Goal: Task Accomplishment & Management: Manage account settings

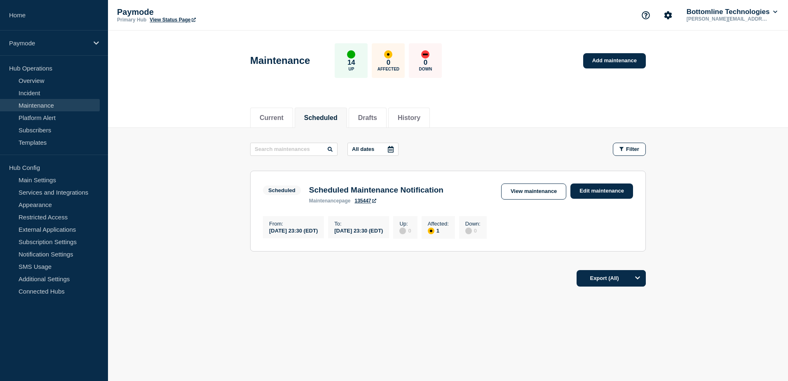
click at [752, 16] on p "[PERSON_NAME][EMAIL_ADDRESS][PERSON_NAME][DOMAIN_NAME]" at bounding box center [728, 19] width 86 height 6
click at [737, 16] on p "[PERSON_NAME][EMAIL_ADDRESS][PERSON_NAME][DOMAIN_NAME]" at bounding box center [728, 19] width 86 height 6
click at [727, 12] on button "Bottomline Technologies" at bounding box center [732, 12] width 94 height 8
click at [723, 77] on link "User settings" at bounding box center [715, 78] width 36 height 7
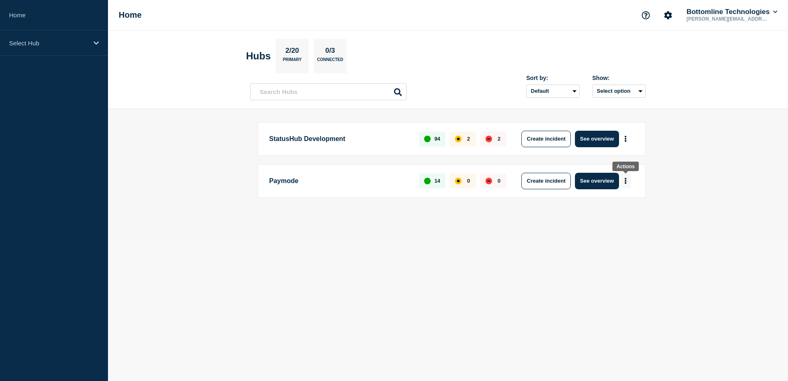
click at [626, 183] on icon "More actions" at bounding box center [625, 181] width 2 height 6
click at [603, 183] on button "See overview" at bounding box center [597, 181] width 44 height 16
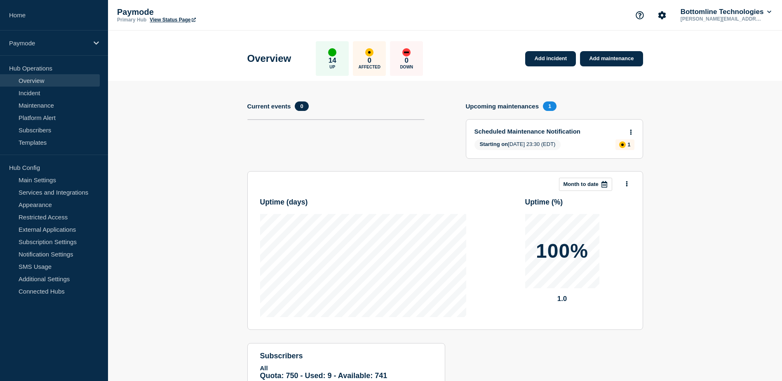
click at [51, 312] on aside "Home Paymode Hub Operations Overview Incident Maintenance Platform Alert Subscr…" at bounding box center [54, 190] width 108 height 381
click at [43, 213] on link "Restricted Access" at bounding box center [50, 217] width 100 height 12
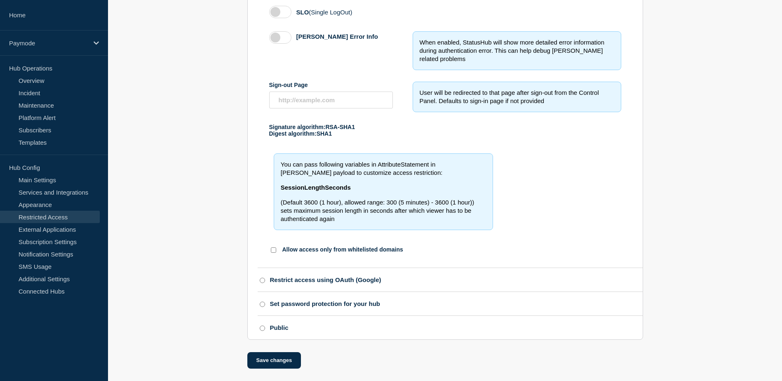
scroll to position [338, 0]
click at [69, 245] on link "Subscription Settings" at bounding box center [50, 241] width 100 height 12
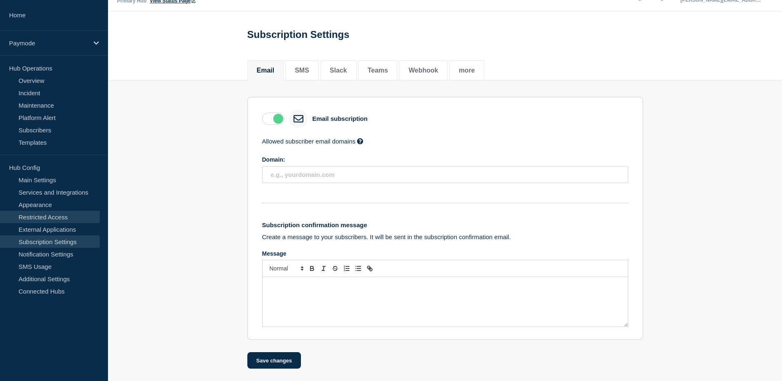
scroll to position [23, 0]
click at [67, 257] on link "Notification Settings" at bounding box center [50, 254] width 100 height 12
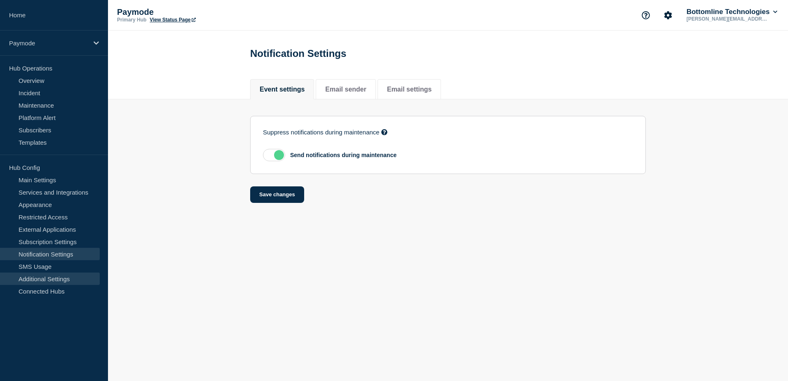
click at [52, 279] on link "Additional Settings" at bounding box center [50, 278] width 100 height 12
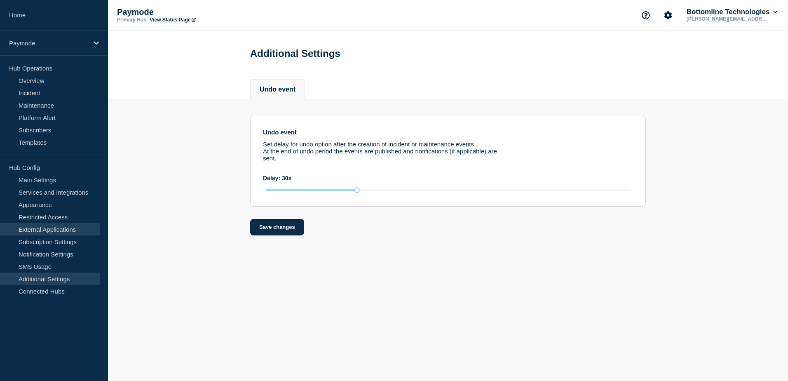
click at [74, 231] on link "External Applications" at bounding box center [50, 229] width 100 height 12
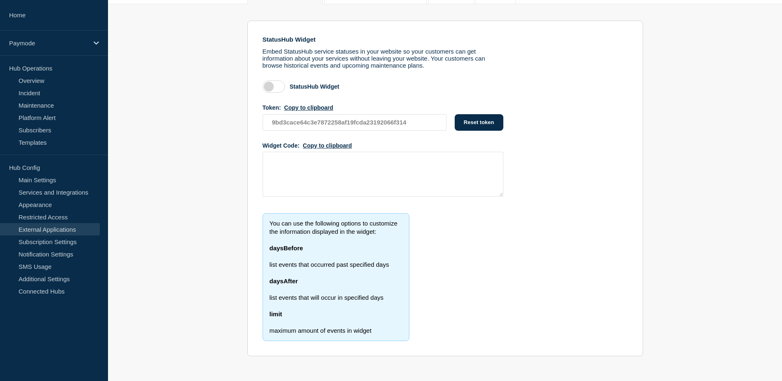
scroll to position [99, 0]
click at [62, 182] on link "Main Settings" at bounding box center [50, 179] width 100 height 12
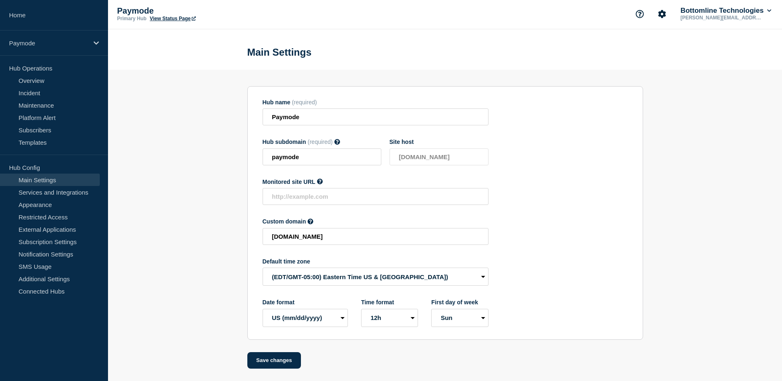
scroll to position [3, 0]
click at [70, 192] on link "Services and Integrations" at bounding box center [50, 192] width 100 height 12
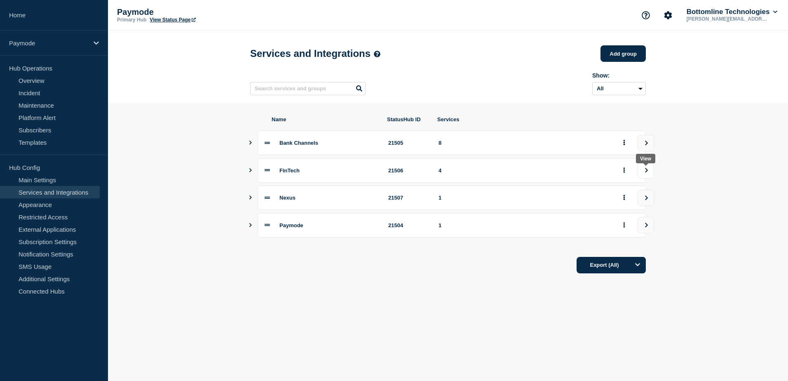
click at [645, 173] on icon "view group" at bounding box center [646, 170] width 5 height 5
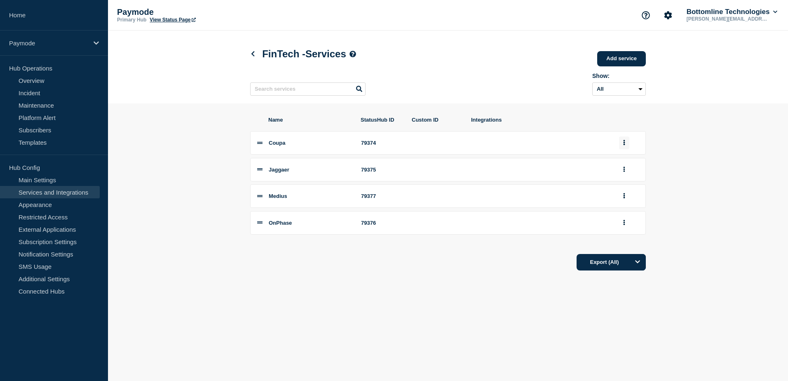
click at [622, 146] on button "group actions" at bounding box center [624, 142] width 10 height 13
click at [675, 114] on section "Name StatusHub ID Custom ID Integrations Coupa 79374 Edit Delete Move to Top Bo…" at bounding box center [448, 193] width 680 height 180
click at [251, 54] on icon at bounding box center [253, 53] width 6 height 5
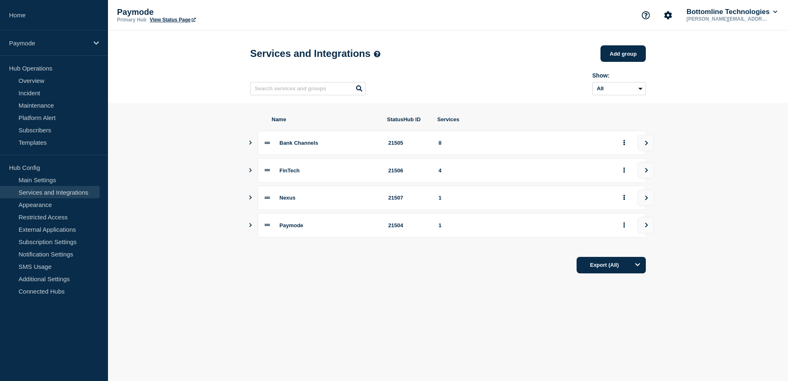
click at [269, 145] on icon at bounding box center [267, 142] width 5 height 5
click at [265, 173] on icon at bounding box center [267, 169] width 5 height 5
click at [621, 173] on button "group actions" at bounding box center [624, 170] width 10 height 13
click at [624, 190] on button "Edit" at bounding box center [628, 188] width 41 height 13
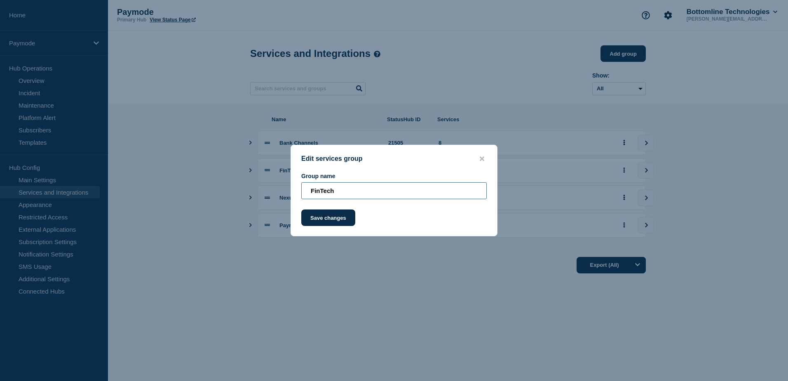
drag, startPoint x: 340, startPoint y: 190, endPoint x: 288, endPoint y: 192, distance: 51.5
click at [288, 192] on div "Edit services group Group name FinTech Save changes" at bounding box center [394, 190] width 788 height 381
type input "Partner"
click at [344, 220] on button "Save changes" at bounding box center [328, 217] width 54 height 16
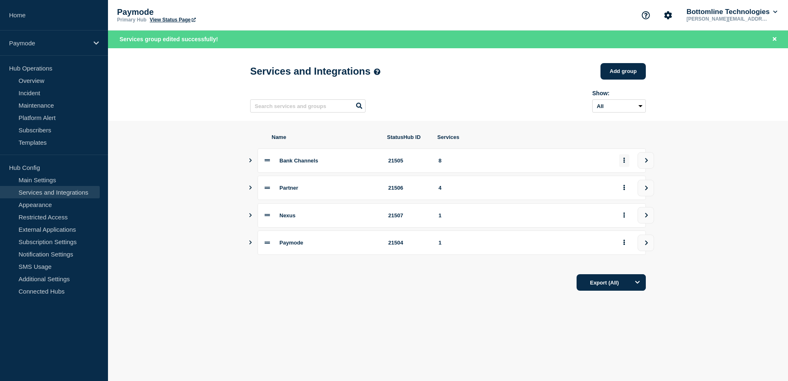
click at [624, 162] on icon "group actions" at bounding box center [624, 159] width 2 height 5
click at [624, 179] on button "Edit" at bounding box center [628, 178] width 41 height 13
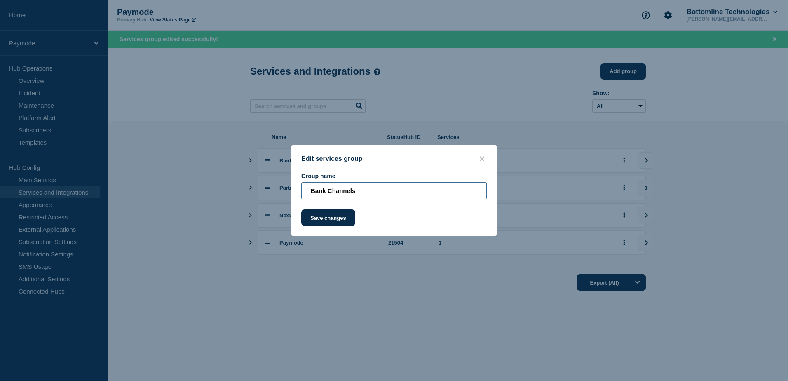
click at [371, 195] on input "Bank Channels" at bounding box center [393, 190] width 185 height 17
type input "Bank Channel"
click at [337, 214] on button "Save changes" at bounding box center [328, 217] width 54 height 16
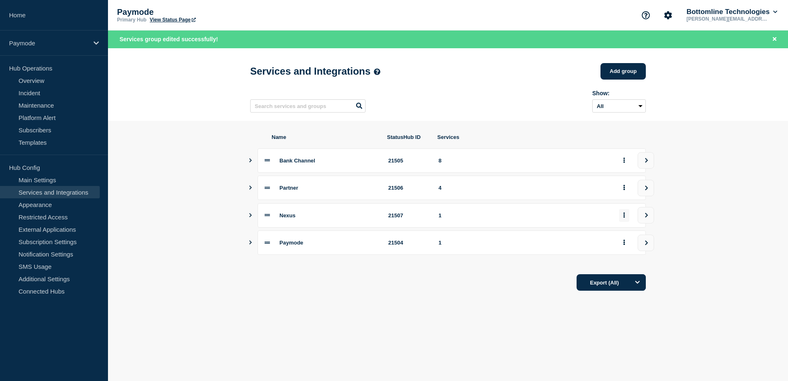
click at [627, 218] on button "group actions" at bounding box center [624, 215] width 10 height 13
click at [646, 217] on icon "view group" at bounding box center [646, 215] width 3 height 5
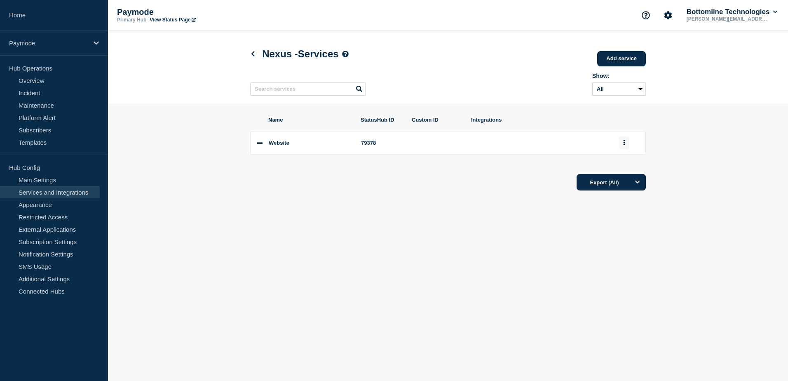
click at [623, 143] on icon "group actions" at bounding box center [624, 142] width 2 height 5
click at [625, 143] on icon "group actions" at bounding box center [624, 142] width 2 height 5
click at [254, 54] on icon at bounding box center [253, 53] width 6 height 5
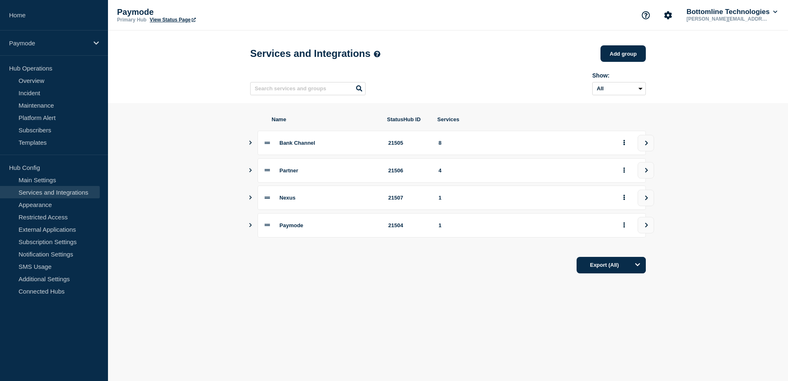
click at [293, 332] on body "Home Paymode Hub Operations Overview Incident Maintenance Platform Alert Subscr…" at bounding box center [394, 190] width 788 height 381
